Goal: Navigation & Orientation: Find specific page/section

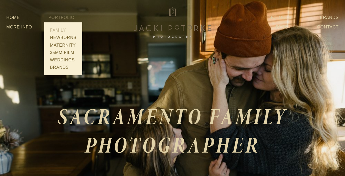
click at [57, 30] on link "Family" at bounding box center [63, 30] width 30 height 7
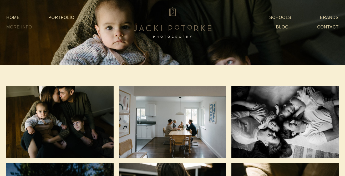
click at [21, 27] on link "More Info" at bounding box center [19, 26] width 26 height 9
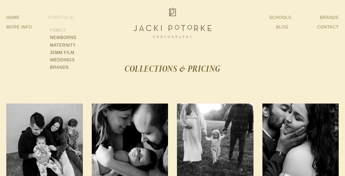
click at [57, 30] on link "Family" at bounding box center [63, 30] width 30 height 7
